Goal: Task Accomplishment & Management: Use online tool/utility

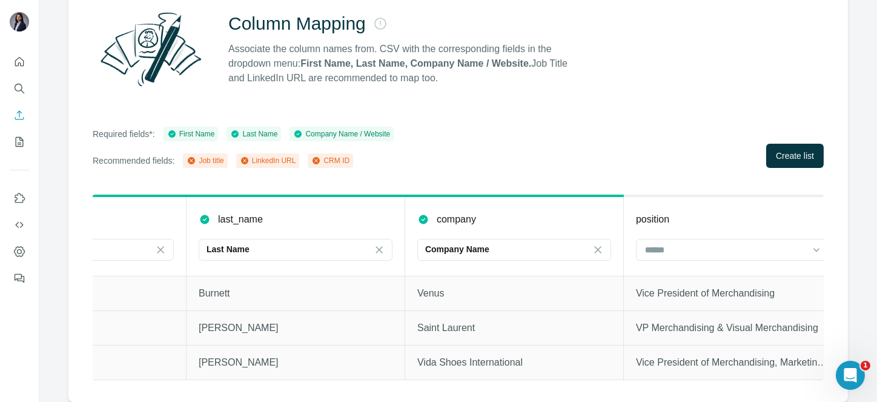
scroll to position [0, 138]
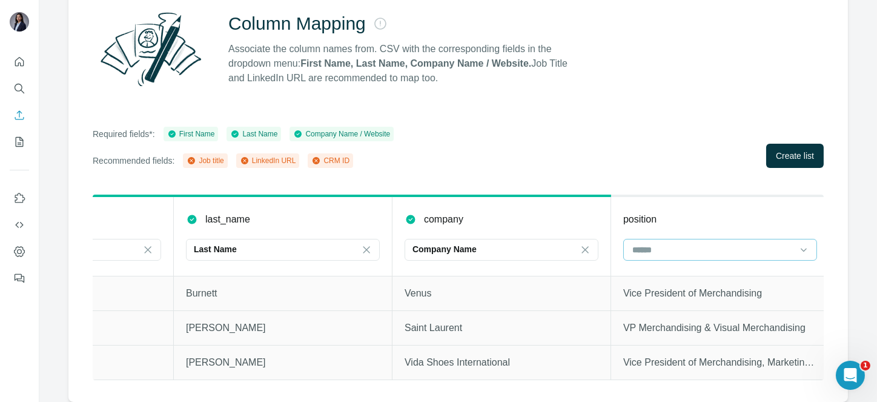
click at [716, 248] on div at bounding box center [713, 249] width 164 height 21
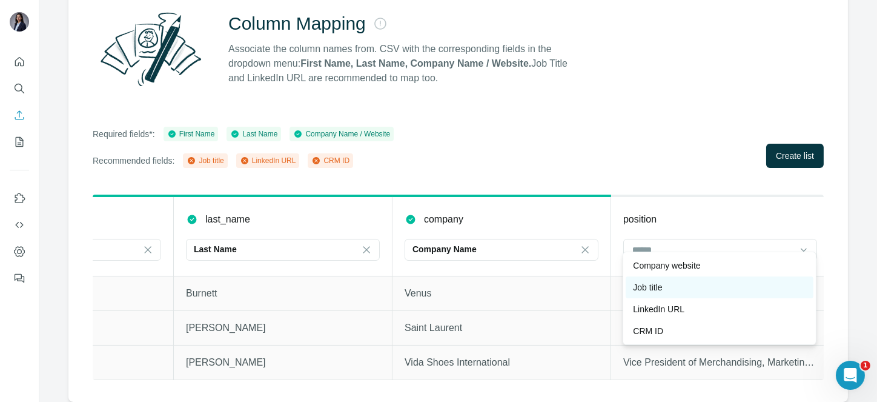
click at [666, 288] on div "Job title" at bounding box center [719, 287] width 173 height 12
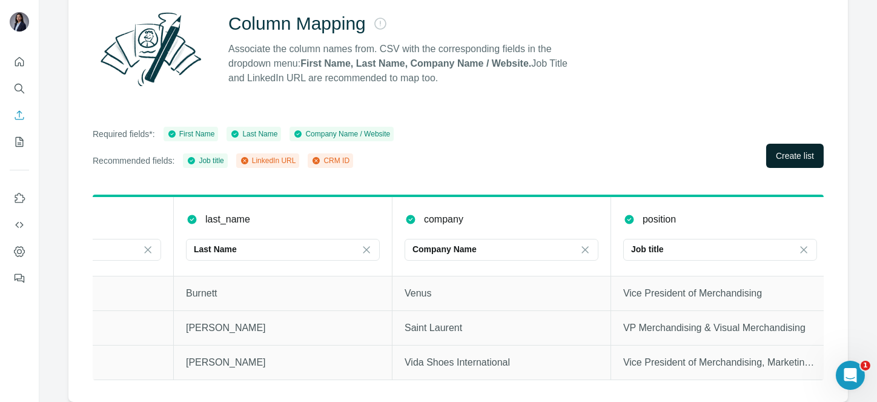
click at [784, 150] on span "Create list" at bounding box center [795, 156] width 38 height 12
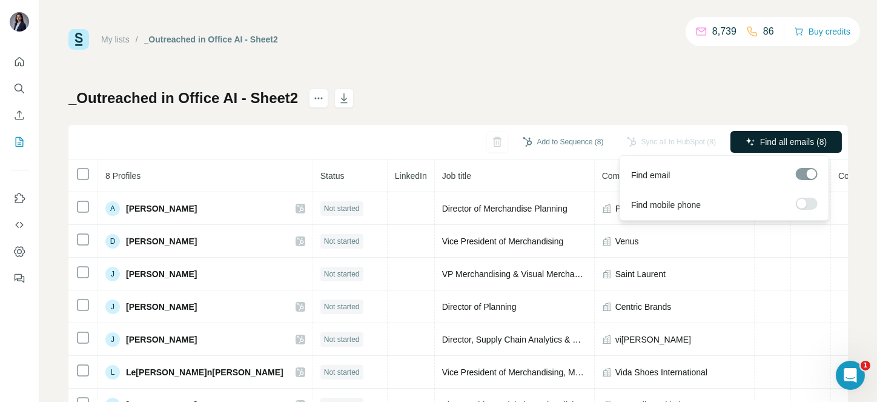
click at [760, 136] on span "Find all emails (8)" at bounding box center [793, 142] width 67 height 12
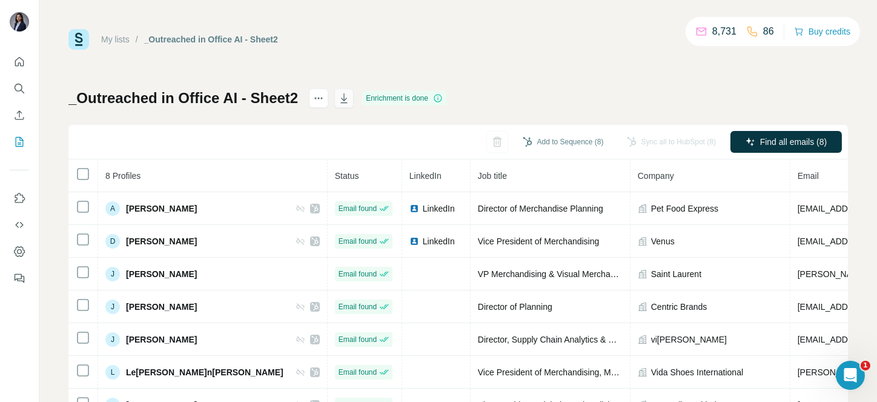
click at [344, 99] on icon "button" at bounding box center [344, 100] width 6 height 4
click at [17, 110] on icon "Enrich CSV" at bounding box center [19, 115] width 12 height 12
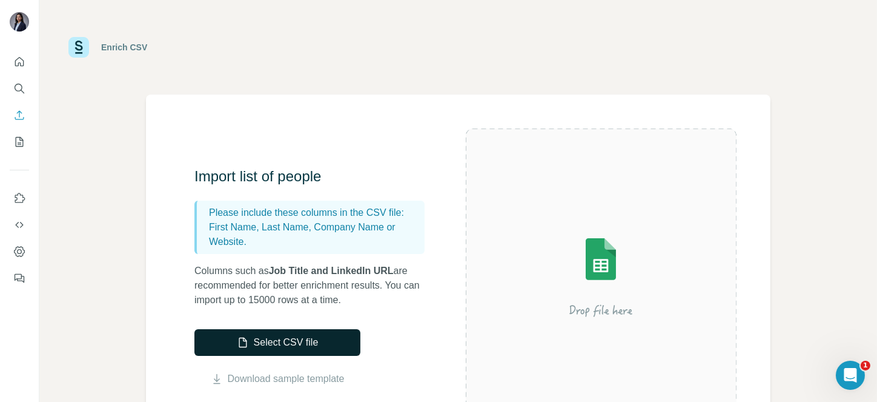
click at [284, 339] on button "Select CSV file" at bounding box center [277, 342] width 166 height 27
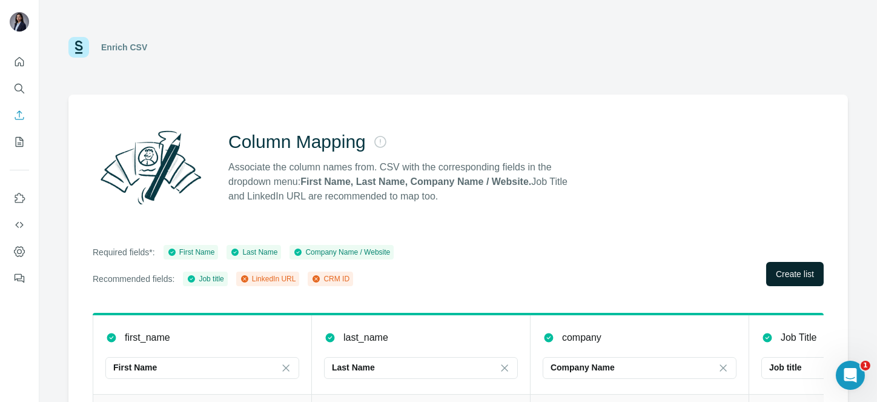
click at [806, 271] on button "Create list" at bounding box center [795, 274] width 58 height 24
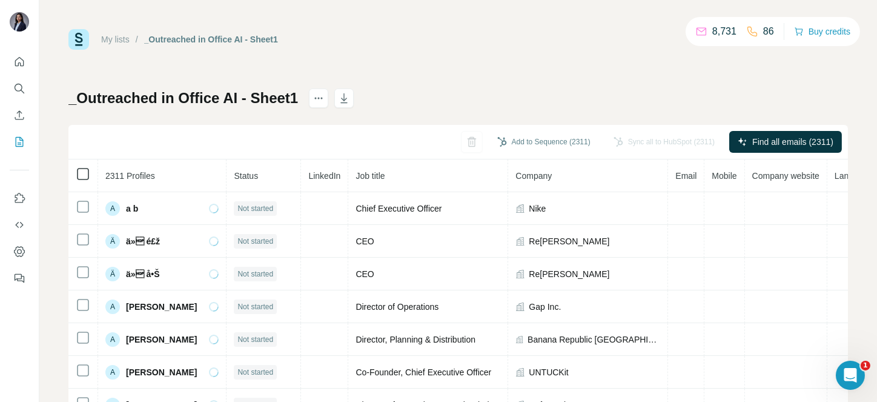
click at [81, 167] on icon at bounding box center [83, 174] width 15 height 15
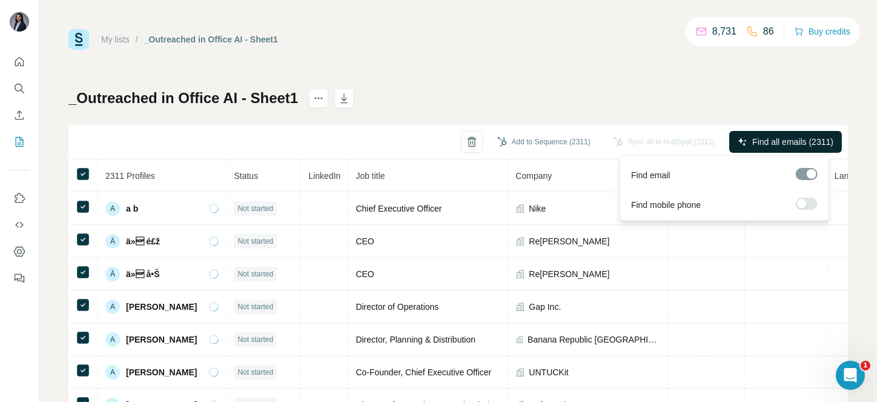
click at [752, 133] on button "Find all emails (2311)" at bounding box center [785, 142] width 113 height 22
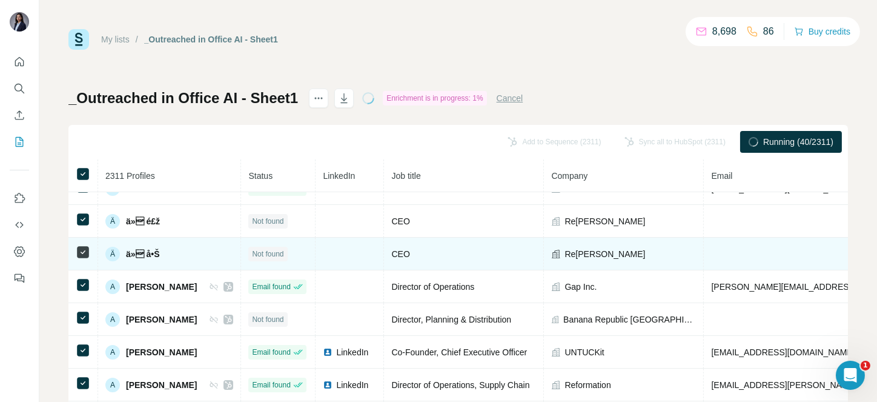
scroll to position [24, 0]
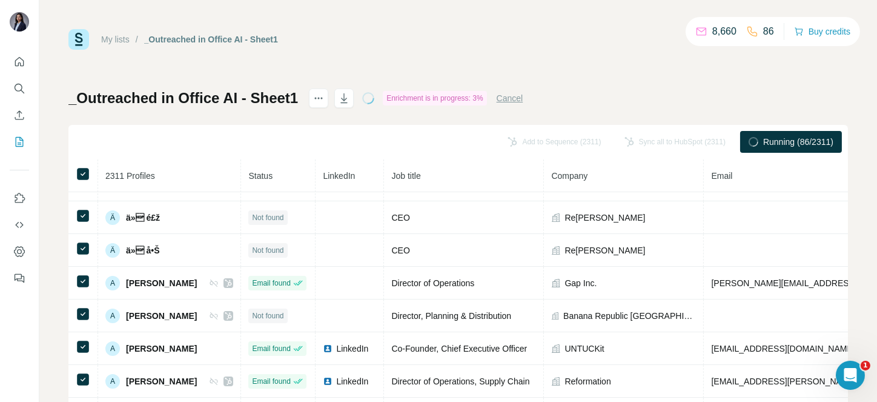
click at [191, 83] on div "My lists / _Outreached in Office AI - Sheet1 8,660 86 Buy credits _Outreached i…" at bounding box center [458, 254] width 780 height 450
click at [557, 90] on div "_Outreached in Office AI - Sheet1 Enrichment is in progress: 19% Cancel Add to …" at bounding box center [458, 283] width 780 height 391
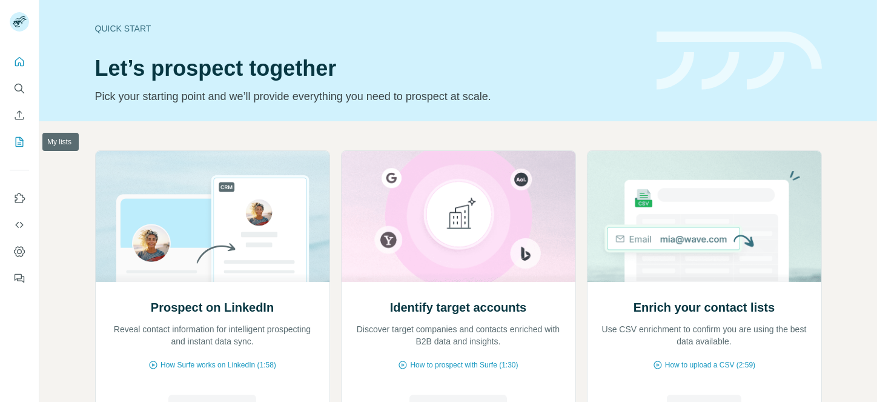
click at [19, 141] on icon "My lists" at bounding box center [19, 142] width 12 height 12
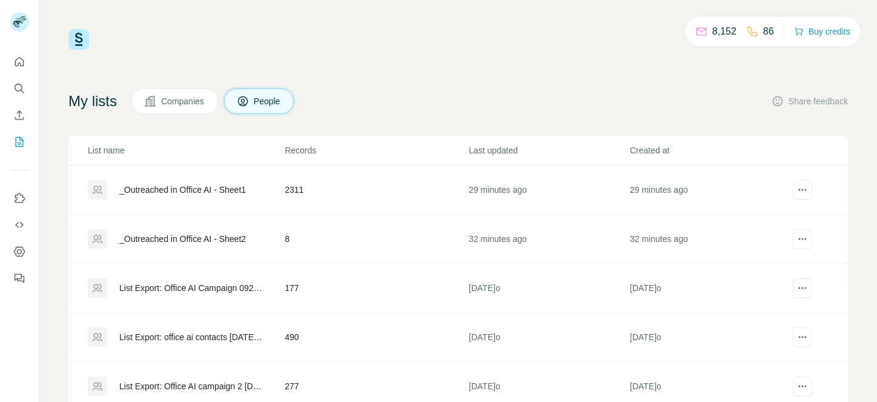
click at [154, 191] on div "_Outreached in Office AI - Sheet1" at bounding box center [182, 190] width 127 height 12
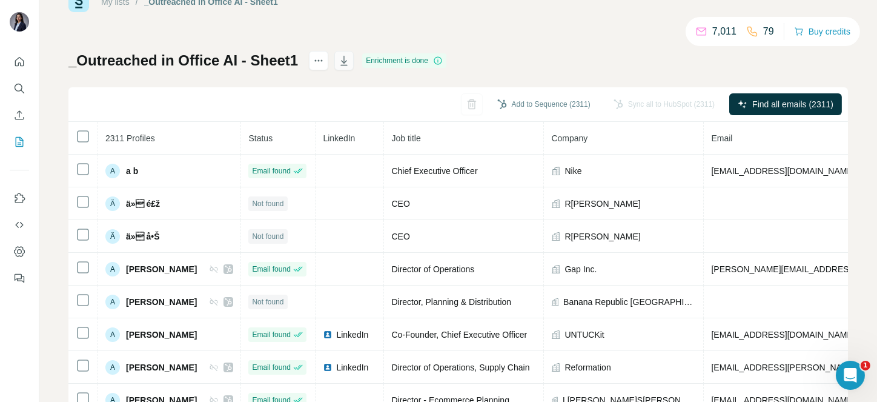
click at [338, 65] on icon "button" at bounding box center [344, 61] width 12 height 12
